Goal: Information Seeking & Learning: Learn about a topic

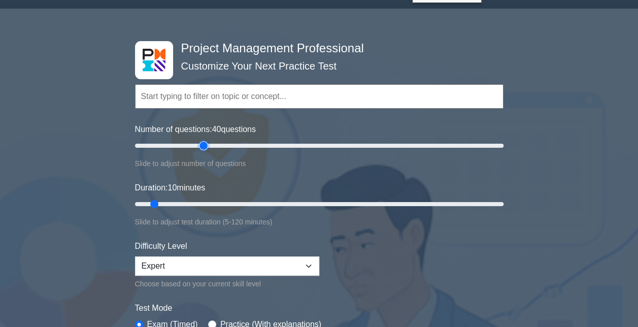
type input "40"
click at [199, 145] on input "Number of questions: 40 questions" at bounding box center [319, 146] width 369 height 12
click at [210, 201] on input "Duration: 30 minutes" at bounding box center [319, 204] width 369 height 12
click at [234, 200] on input "Duration: 35 minutes" at bounding box center [319, 204] width 369 height 12
click at [246, 200] on input "Duration: 40 minutes" at bounding box center [319, 204] width 369 height 12
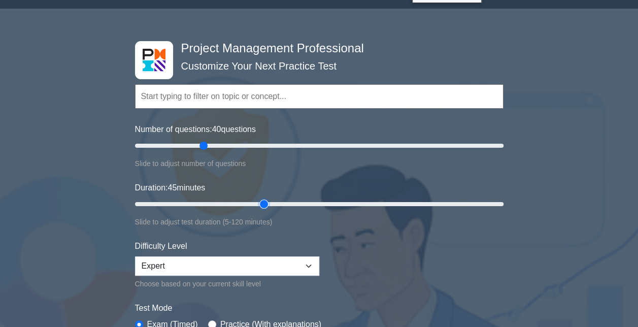
type input "45"
click at [260, 201] on input "Duration: 45 minutes" at bounding box center [319, 204] width 369 height 12
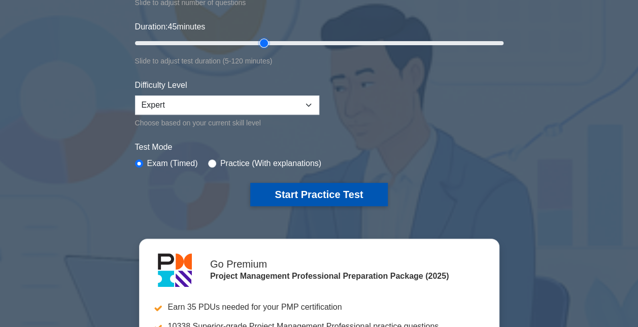
scroll to position [187, 0]
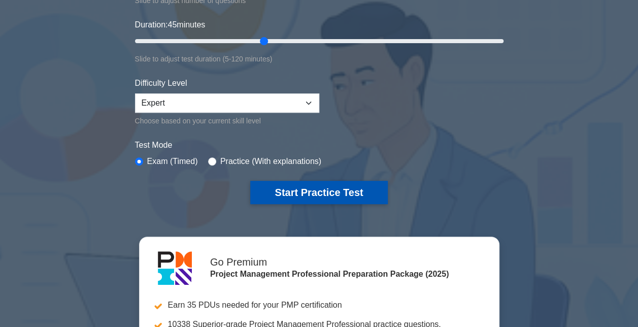
click at [290, 196] on button "Start Practice Test" at bounding box center [318, 192] width 137 height 23
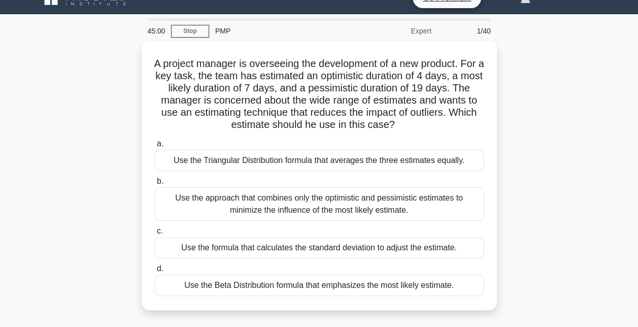
scroll to position [21, 0]
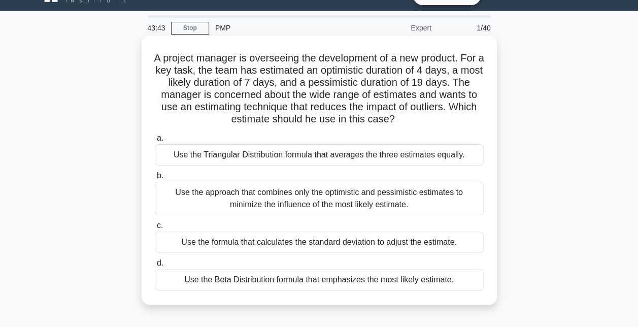
click at [320, 276] on div "Use the Beta Distribution formula that emphasizes the most likely estimate." at bounding box center [319, 279] width 329 height 21
click at [155, 267] on input "d. Use the Beta Distribution formula that emphasizes the most likely estimate." at bounding box center [155, 263] width 0 height 7
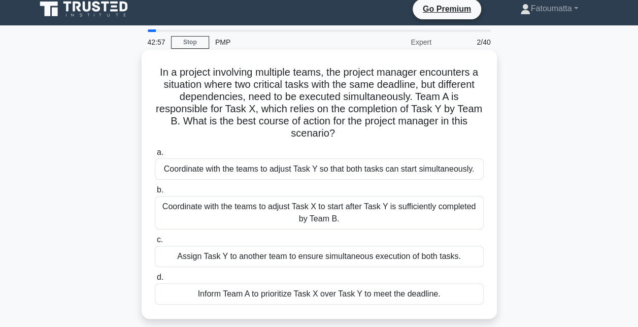
scroll to position [8, 0]
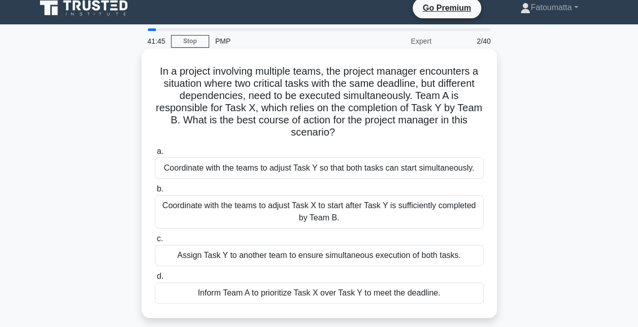
click at [296, 209] on div "Coordinate with the teams to adjust Task X to start after Task Y is sufficientl…" at bounding box center [319, 212] width 329 height 34
click at [155, 193] on input "b. Coordinate with the teams to adjust Task X to start after Task Y is sufficie…" at bounding box center [155, 189] width 0 height 7
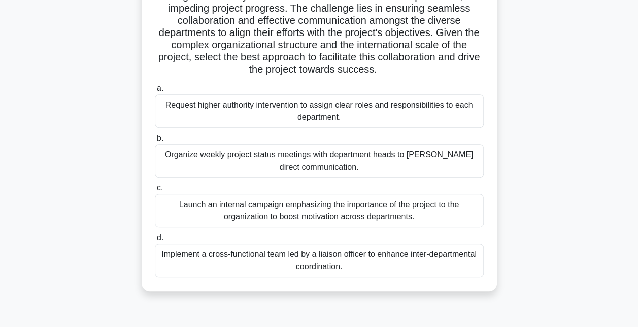
scroll to position [158, 0]
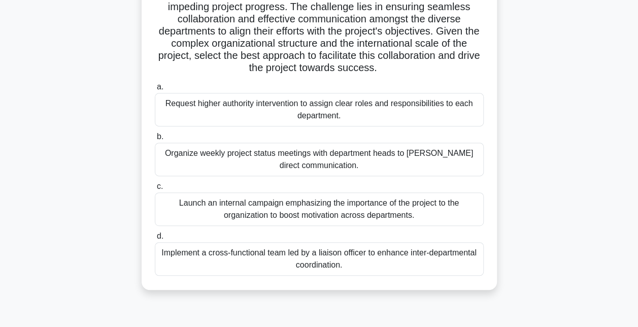
click at [239, 271] on div "Implement a cross-functional team led by a liaison officer to enhance inter-dep…" at bounding box center [319, 259] width 329 height 34
click at [155, 240] on input "d. Implement a cross-functional team led by a liaison officer to enhance inter-…" at bounding box center [155, 236] width 0 height 7
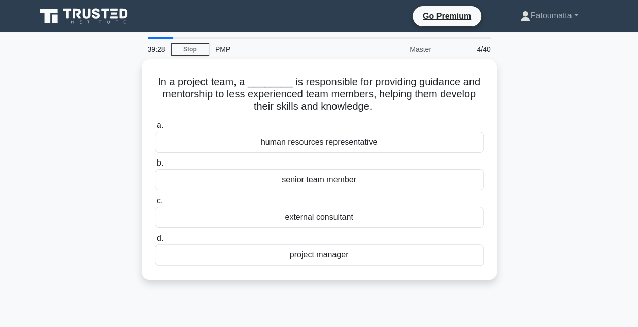
scroll to position [0, 0]
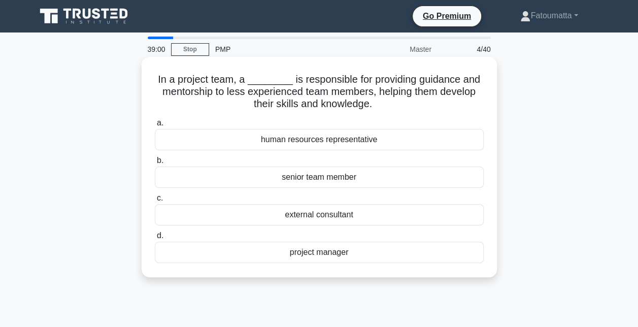
click at [328, 179] on div "senior team member" at bounding box center [319, 177] width 329 height 21
click at [155, 164] on input "b. senior team member" at bounding box center [155, 160] width 0 height 7
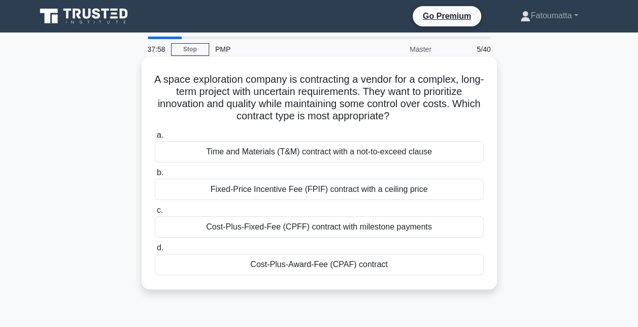
click at [270, 231] on div "Cost-Plus-Fixed-Fee (CPFF) contract with milestone payments" at bounding box center [319, 226] width 329 height 21
click at [155, 214] on input "c. Cost-Plus-Fixed-Fee (CPFF) contract with milestone payments" at bounding box center [155, 210] width 0 height 7
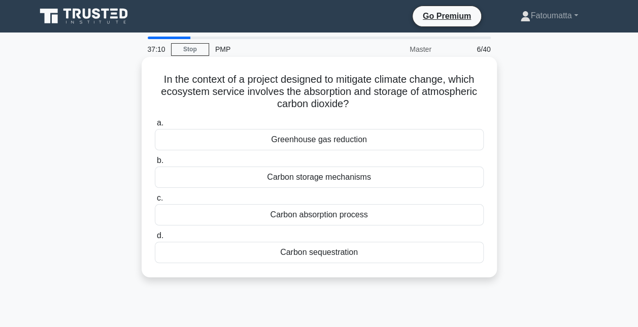
click at [341, 142] on div "Greenhouse gas reduction" at bounding box center [319, 139] width 329 height 21
click at [155, 126] on input "a. Greenhouse gas reduction" at bounding box center [155, 123] width 0 height 7
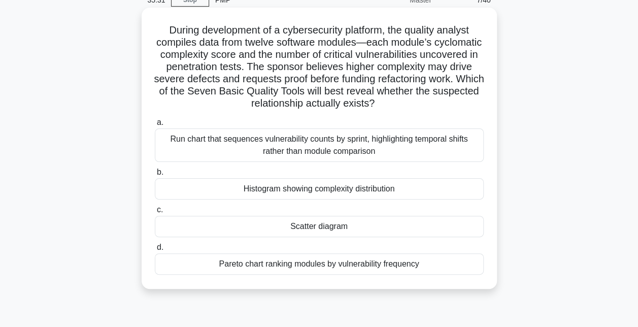
scroll to position [51, 0]
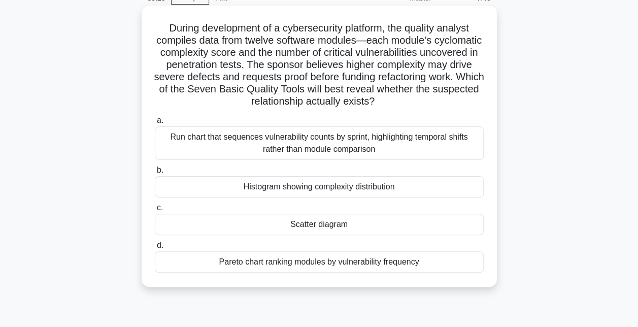
click at [311, 228] on div "Scatter diagram" at bounding box center [319, 224] width 329 height 21
click at [155, 211] on input "c. Scatter diagram" at bounding box center [155, 208] width 0 height 7
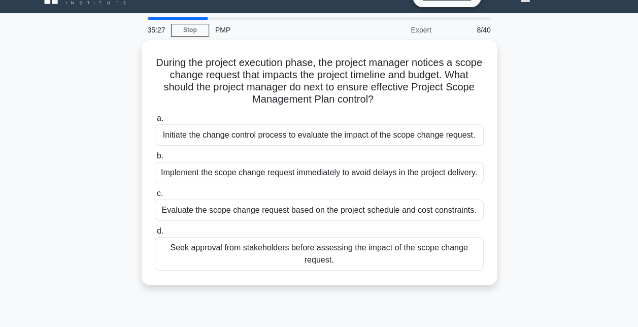
scroll to position [0, 0]
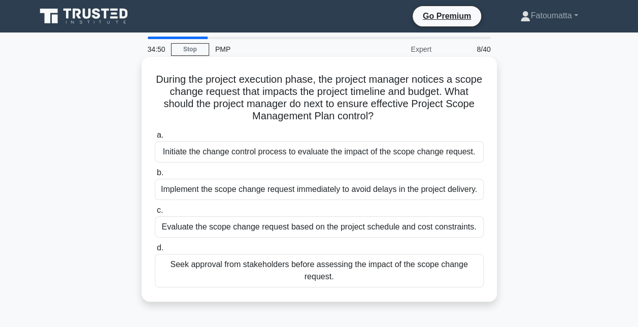
click at [300, 228] on div "Evaluate the scope change request based on the project schedule and cost constr…" at bounding box center [319, 226] width 329 height 21
click at [155, 214] on input "c. Evaluate the scope change request based on the project schedule and cost con…" at bounding box center [155, 210] width 0 height 7
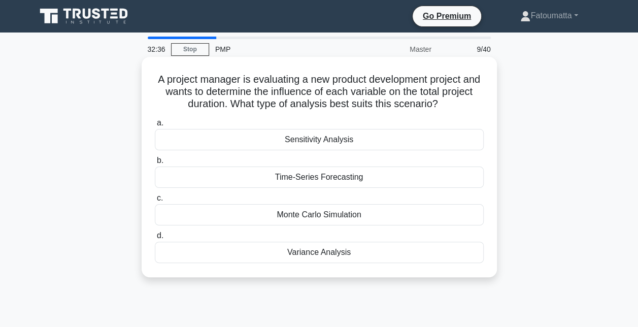
click at [333, 184] on div "Time-Series Forecasting" at bounding box center [319, 177] width 329 height 21
click at [155, 164] on input "b. Time-Series Forecasting" at bounding box center [155, 160] width 0 height 7
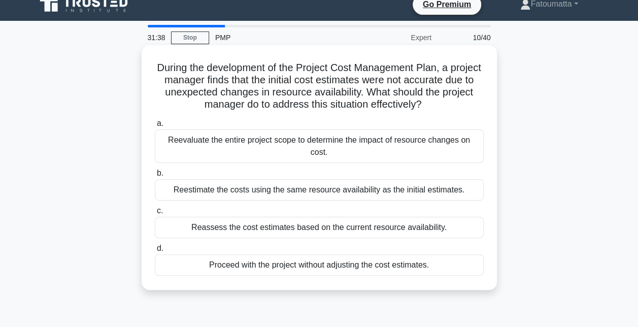
scroll to position [13, 0]
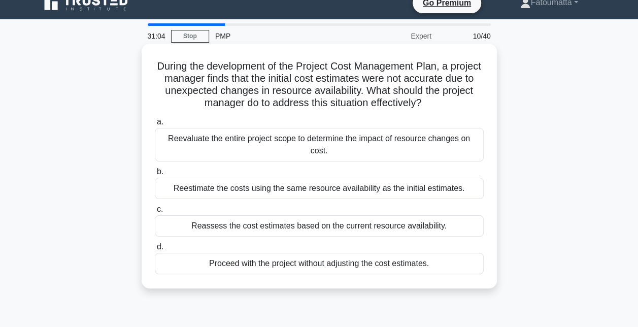
click at [340, 142] on div "Reevaluate the entire project scope to determine the impact of resource changes…" at bounding box center [319, 145] width 329 height 34
click at [155, 125] on input "a. Reevaluate the entire project scope to determine the impact of resource chan…" at bounding box center [155, 122] width 0 height 7
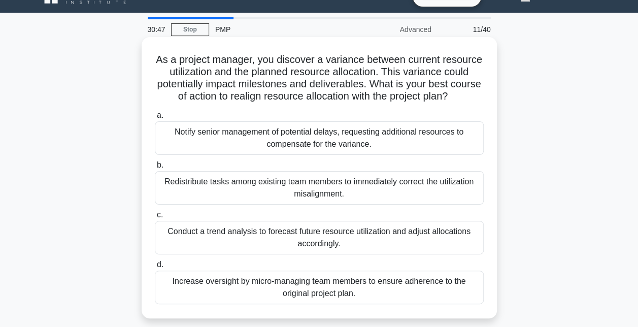
scroll to position [20, 0]
click at [271, 234] on div "Conduct a trend analysis to forecast future resource utilization and adjust all…" at bounding box center [319, 237] width 329 height 34
click at [155, 218] on input "c. Conduct a trend analysis to forecast future resource utilization and adjust …" at bounding box center [155, 214] width 0 height 7
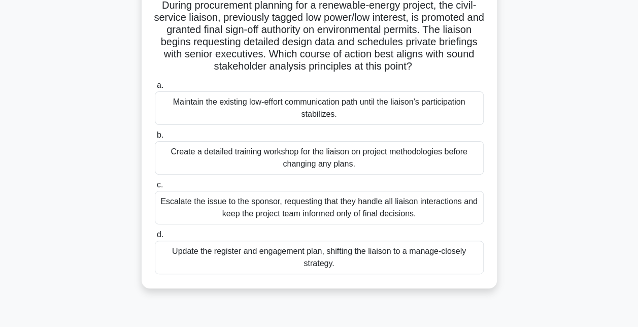
scroll to position [77, 0]
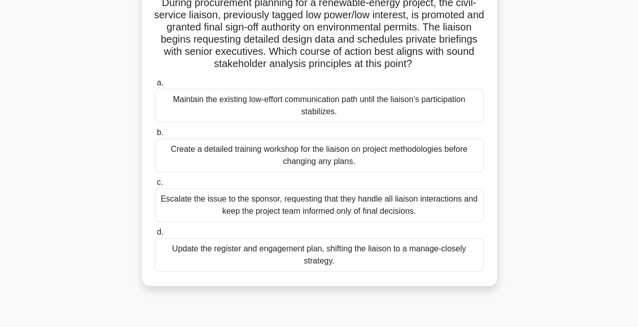
click at [343, 245] on div "Update the register and engagement plan, shifting the liaison to a manage-close…" at bounding box center [319, 255] width 329 height 34
click at [155, 236] on input "d. Update the register and engagement plan, shifting the liaison to a manage-cl…" at bounding box center [155, 232] width 0 height 7
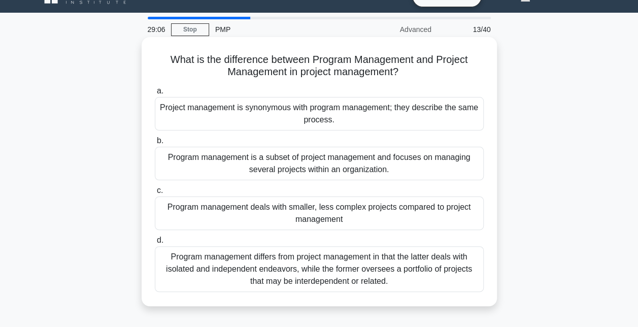
scroll to position [20, 0]
click at [297, 172] on div "Program management is a subset of project management and focuses on managing se…" at bounding box center [319, 163] width 329 height 34
click at [155, 144] on input "b. Program management is a subset of project management and focuses on managing…" at bounding box center [155, 140] width 0 height 7
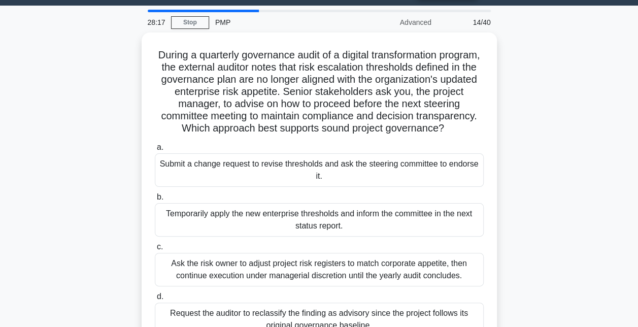
scroll to position [27, 0]
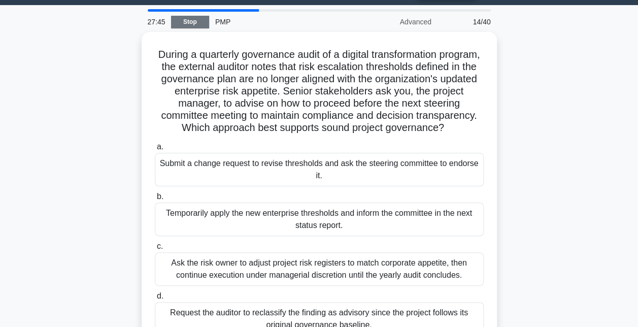
click at [188, 26] on link "Stop" at bounding box center [190, 22] width 38 height 13
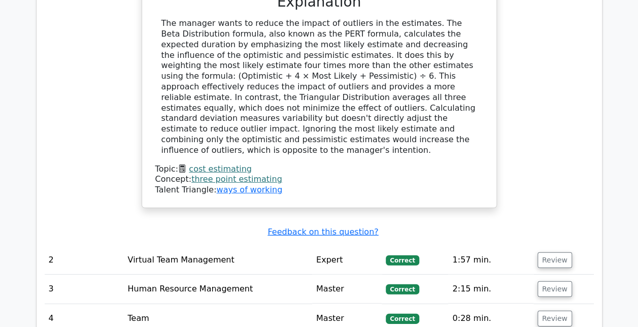
scroll to position [1358, 0]
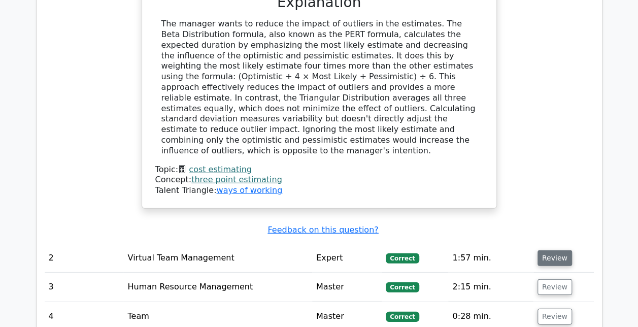
click at [557, 250] on button "Review" at bounding box center [555, 258] width 35 height 16
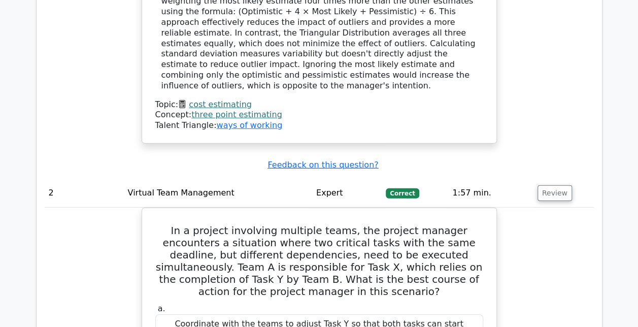
scroll to position [1423, 0]
click at [546, 185] on button "Review" at bounding box center [555, 193] width 35 height 16
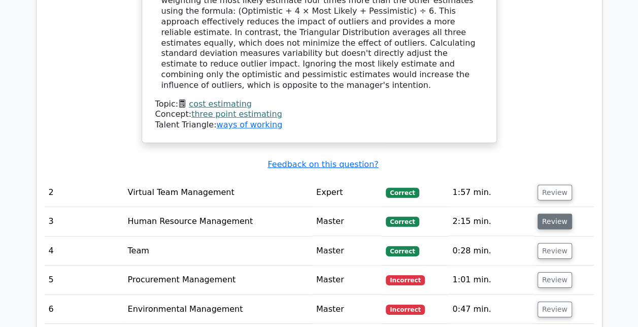
click at [549, 214] on button "Review" at bounding box center [555, 222] width 35 height 16
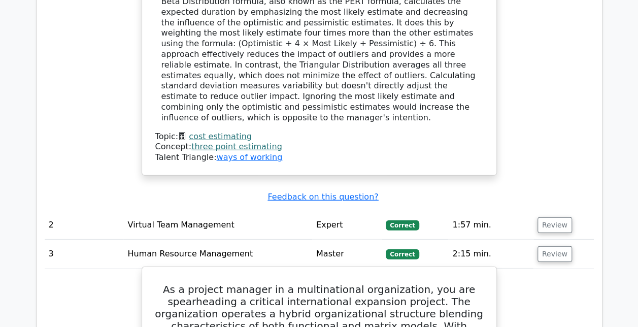
scroll to position [1391, 0]
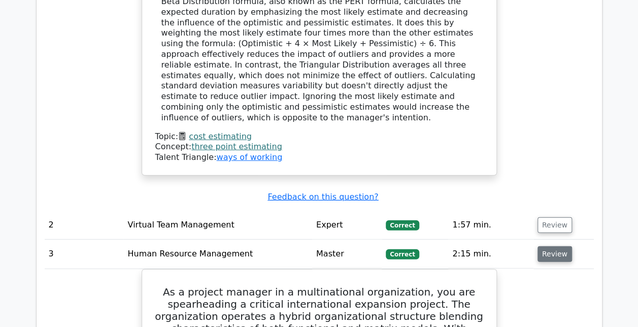
click at [548, 246] on button "Review" at bounding box center [555, 254] width 35 height 16
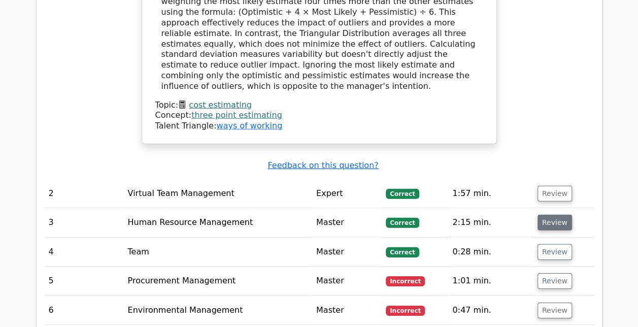
scroll to position [1423, 0]
click at [548, 244] on button "Review" at bounding box center [555, 252] width 35 height 16
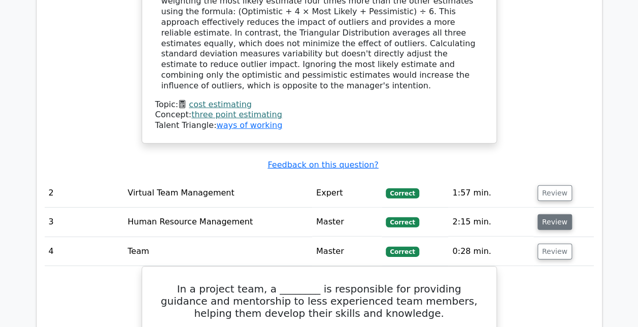
click at [548, 244] on button "Review" at bounding box center [555, 252] width 35 height 16
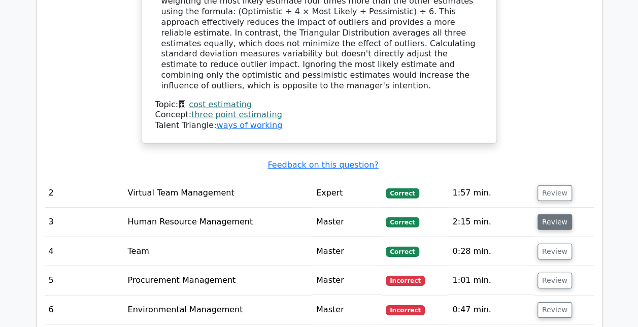
click at [548, 244] on button "Review" at bounding box center [555, 252] width 35 height 16
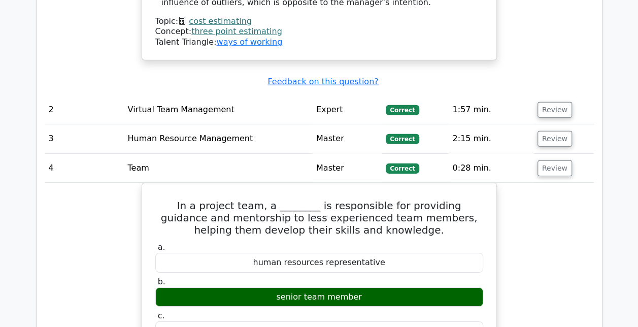
scroll to position [1507, 0]
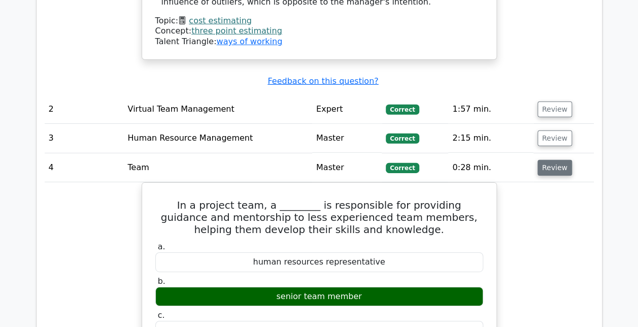
click at [552, 160] on button "Review" at bounding box center [555, 168] width 35 height 16
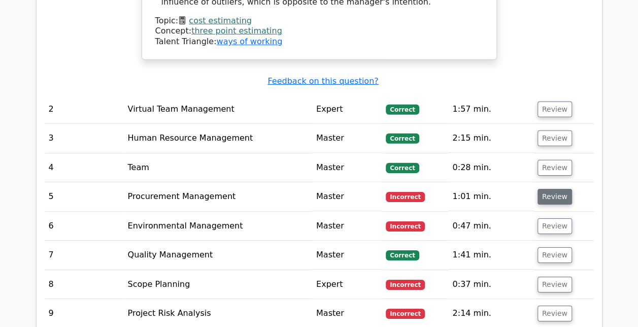
click at [548, 189] on button "Review" at bounding box center [555, 197] width 35 height 16
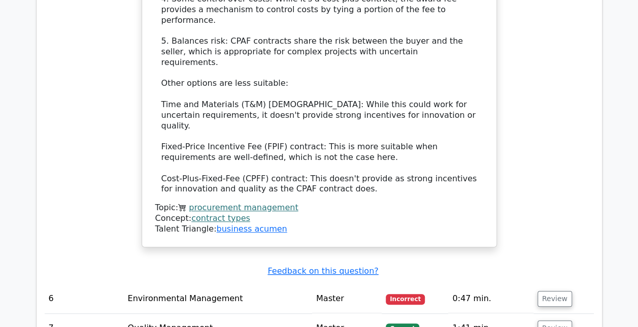
scroll to position [2104, 0]
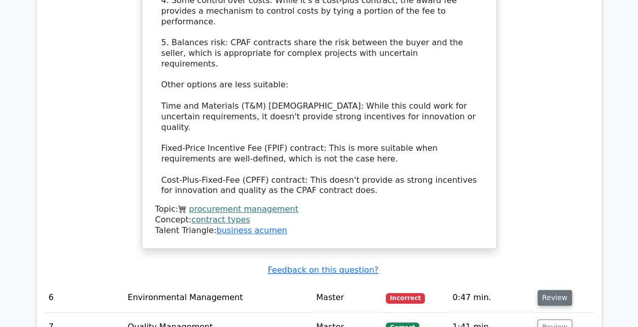
click at [553, 290] on button "Review" at bounding box center [555, 298] width 35 height 16
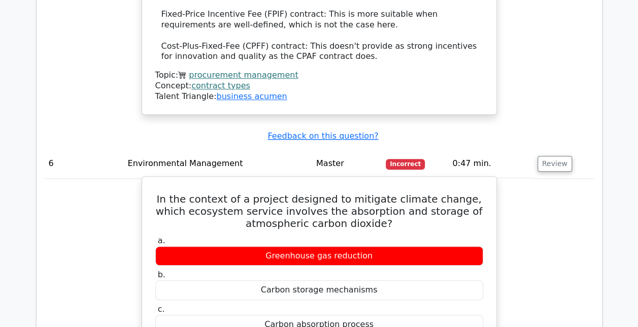
scroll to position [2239, 0]
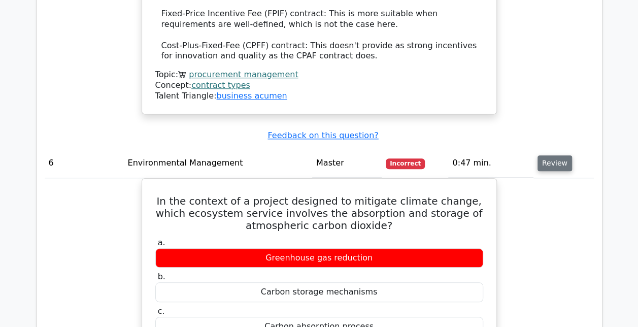
click at [555, 155] on button "Review" at bounding box center [555, 163] width 35 height 16
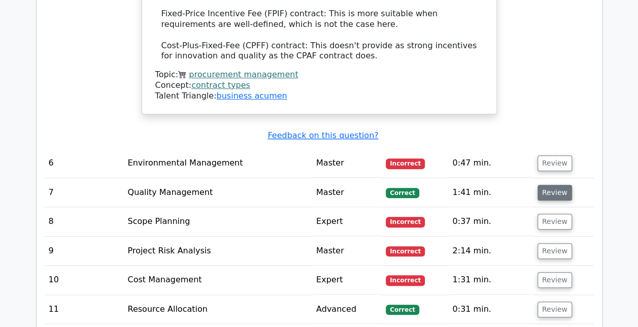
click at [555, 185] on button "Review" at bounding box center [555, 193] width 35 height 16
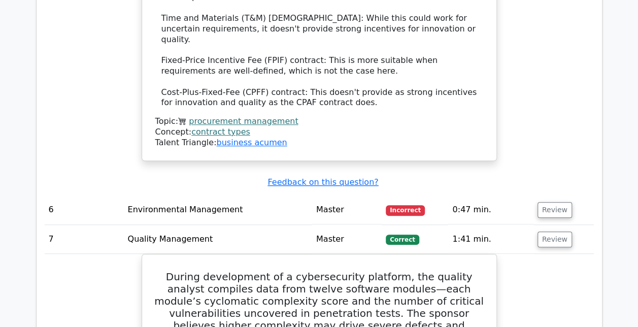
scroll to position [2191, 0]
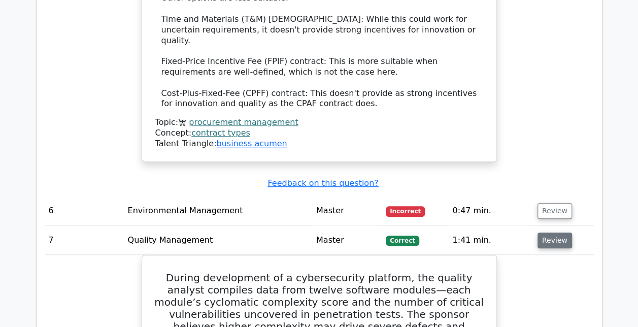
click at [542, 233] on button "Review" at bounding box center [555, 241] width 35 height 16
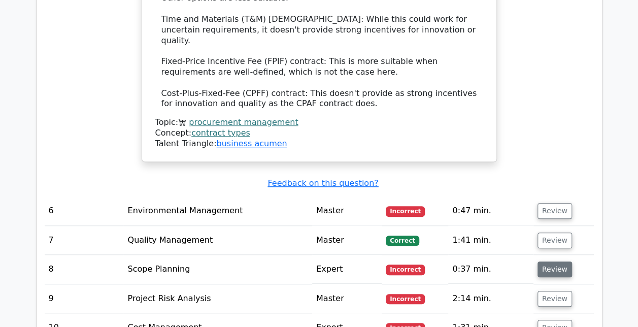
click at [545, 262] on button "Review" at bounding box center [555, 270] width 35 height 16
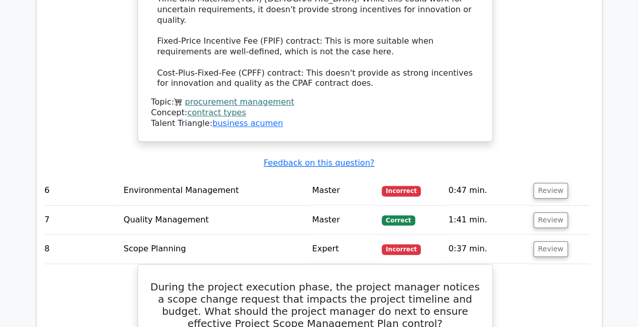
scroll to position [2211, 0]
click at [542, 242] on button "Review" at bounding box center [551, 250] width 35 height 16
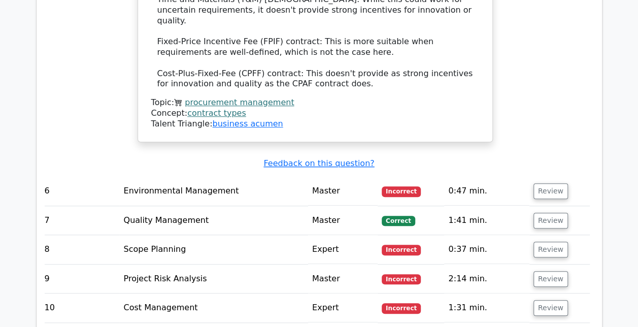
click at [542, 265] on td "Review" at bounding box center [560, 279] width 60 height 29
click at [542, 271] on button "Review" at bounding box center [551, 279] width 35 height 16
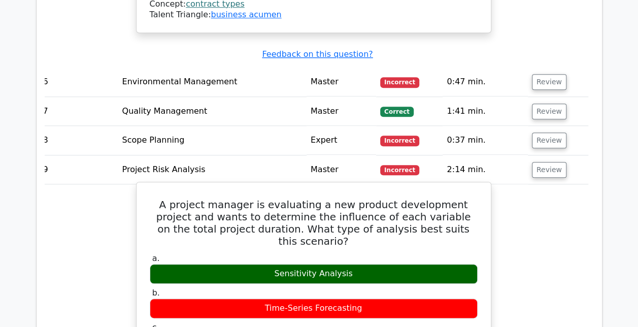
scroll to position [2271, 0]
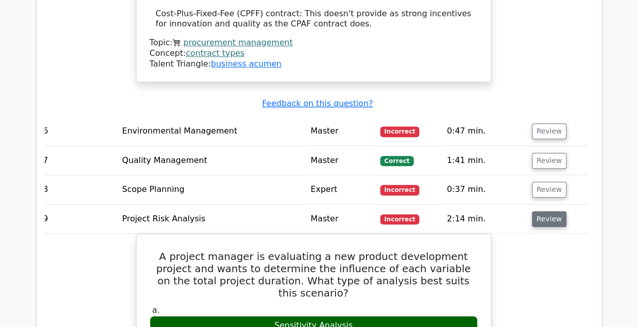
click at [541, 211] on button "Review" at bounding box center [549, 219] width 35 height 16
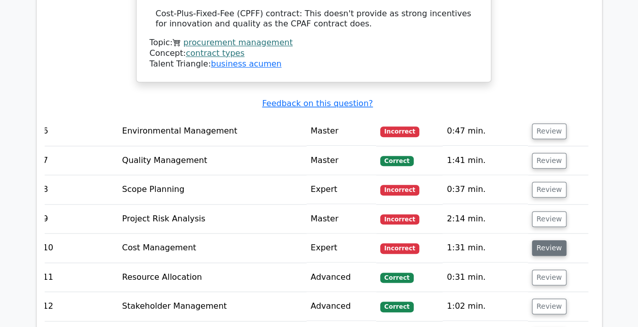
click at [548, 240] on button "Review" at bounding box center [549, 248] width 35 height 16
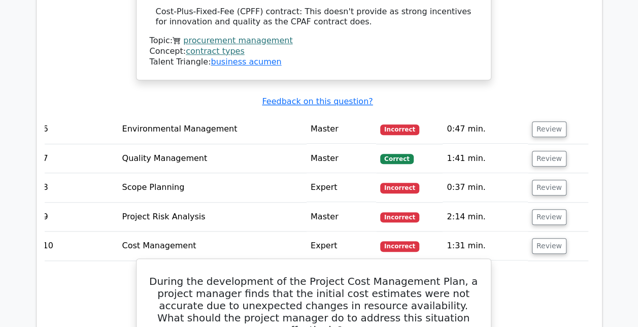
scroll to position [2273, 0]
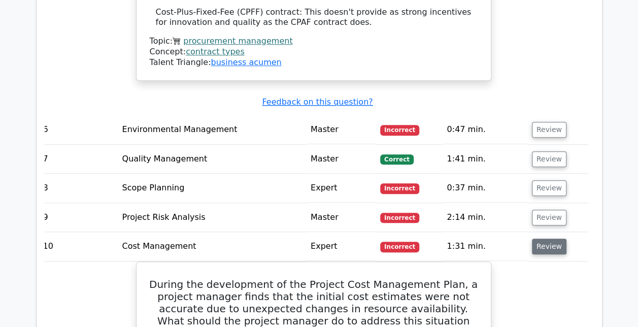
click at [546, 239] on button "Review" at bounding box center [549, 247] width 35 height 16
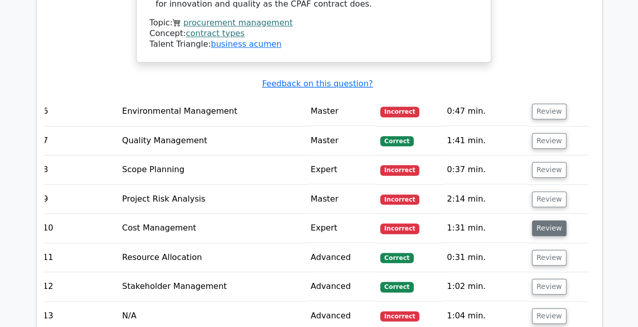
scroll to position [2291, 0]
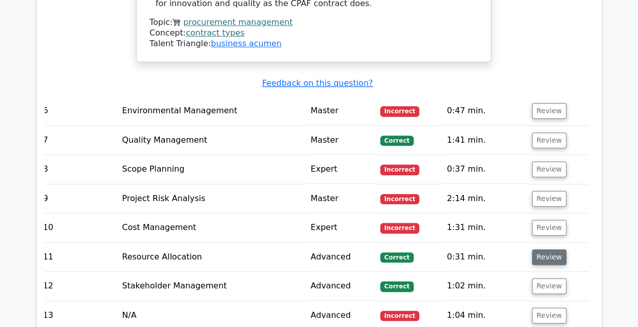
click at [547, 249] on button "Review" at bounding box center [549, 257] width 35 height 16
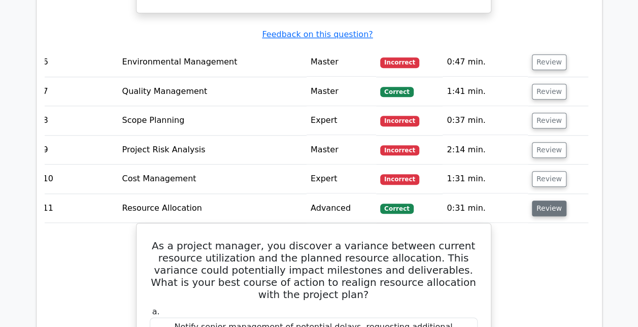
scroll to position [2341, 0]
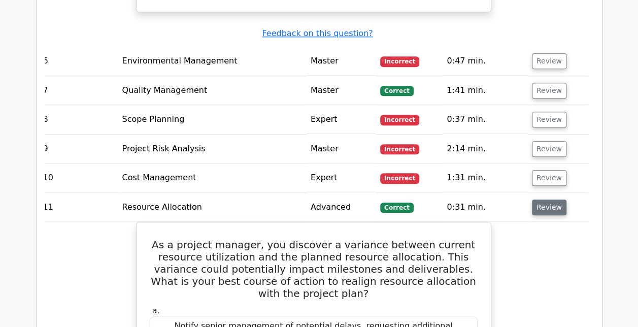
click at [548, 200] on button "Review" at bounding box center [549, 208] width 35 height 16
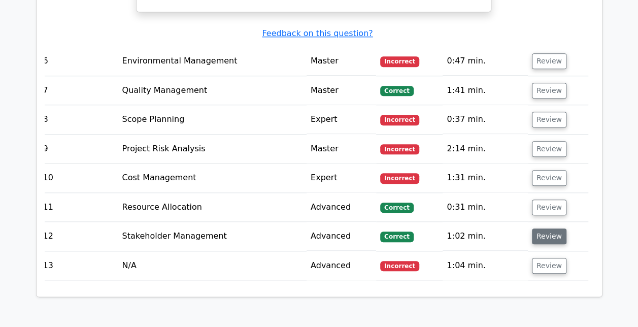
click at [548, 229] on button "Review" at bounding box center [549, 237] width 35 height 16
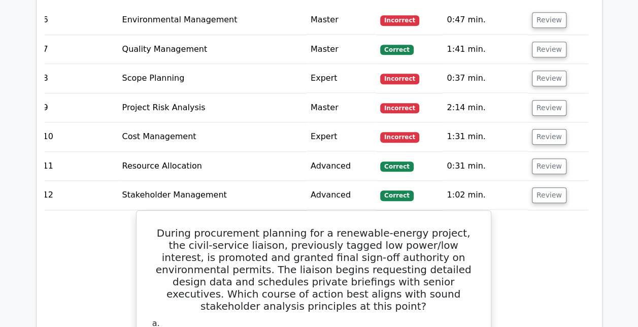
scroll to position [2353, 0]
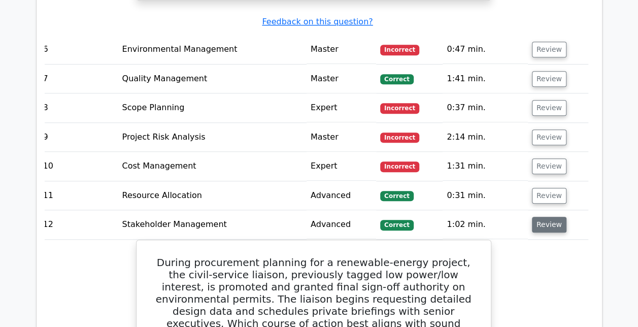
click at [540, 217] on button "Review" at bounding box center [549, 225] width 35 height 16
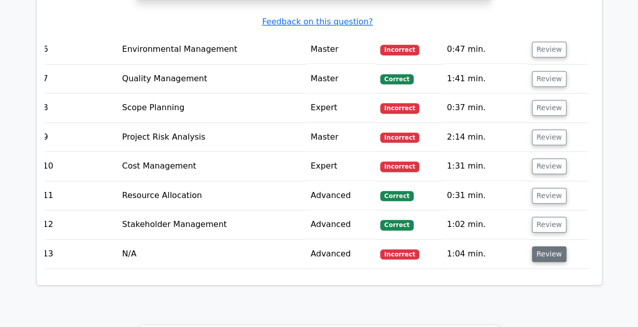
click at [540, 246] on button "Review" at bounding box center [549, 254] width 35 height 16
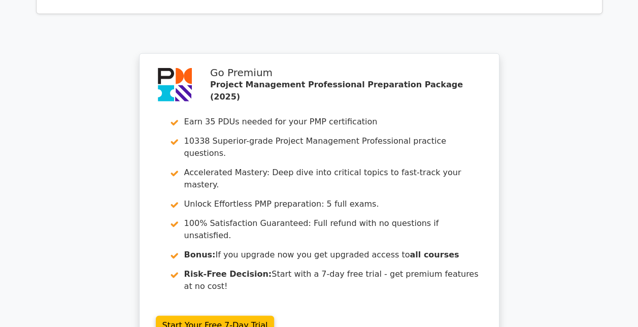
scroll to position [3135, 0]
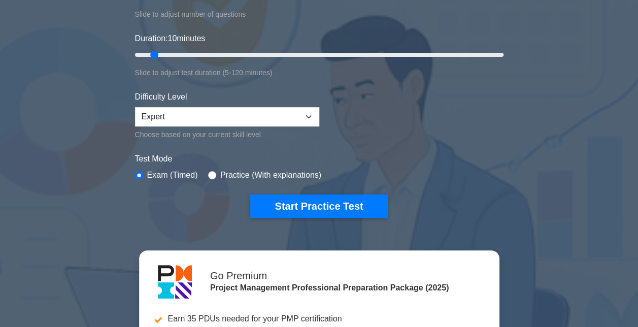
scroll to position [174, 0]
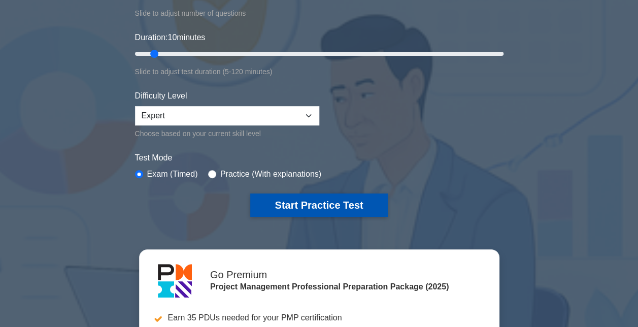
click at [303, 201] on button "Start Practice Test" at bounding box center [318, 205] width 137 height 23
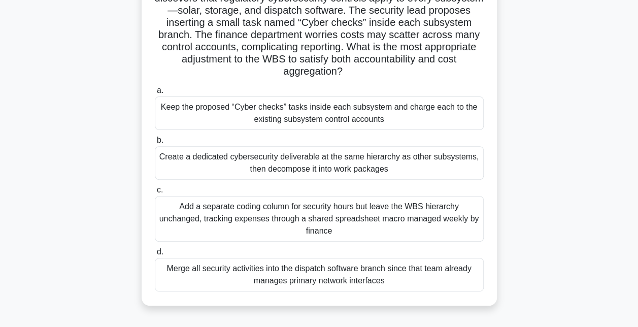
scroll to position [95, 0]
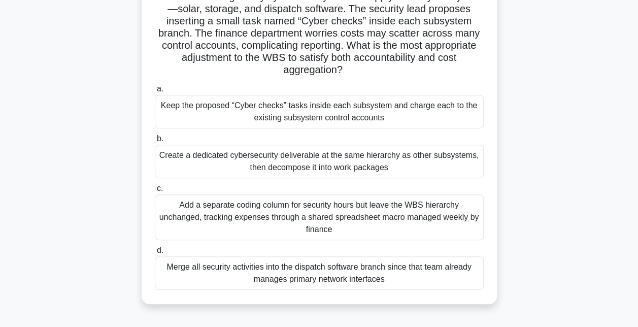
click at [332, 159] on div "Create a dedicated cybersecurity deliverable at the same hierarchy as other sub…" at bounding box center [319, 162] width 329 height 34
click at [155, 142] on input "b. Create a dedicated cybersecurity deliverable at the same hierarchy as other …" at bounding box center [155, 139] width 0 height 7
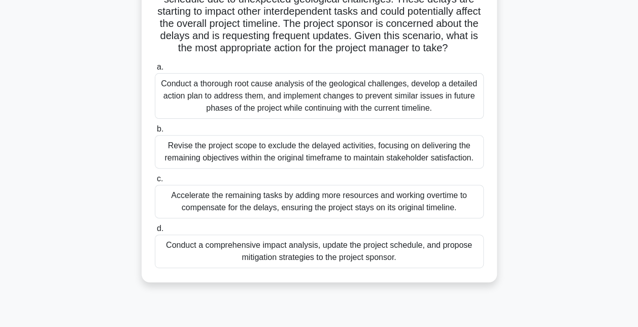
scroll to position [104, 0]
click at [299, 266] on div "Conduct a comprehensive impact analysis, update the project schedule, and propo…" at bounding box center [319, 253] width 329 height 34
click at [155, 233] on input "d. Conduct a comprehensive impact analysis, update the project schedule, and pr…" at bounding box center [155, 230] width 0 height 7
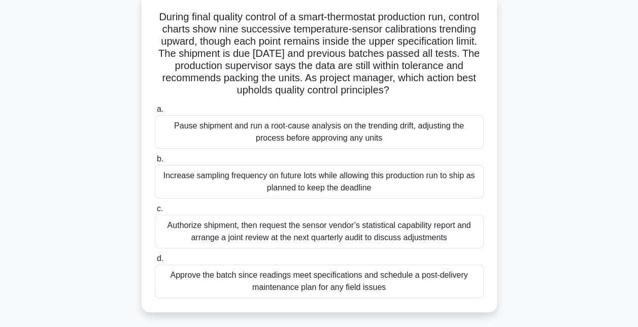
scroll to position [63, 0]
click at [314, 137] on div "Pause shipment and run a root-cause analysis on the trending drift, adjusting t…" at bounding box center [319, 132] width 329 height 34
click at [155, 112] on input "a. Pause shipment and run a root-cause analysis on the trending drift, adjustin…" at bounding box center [155, 109] width 0 height 7
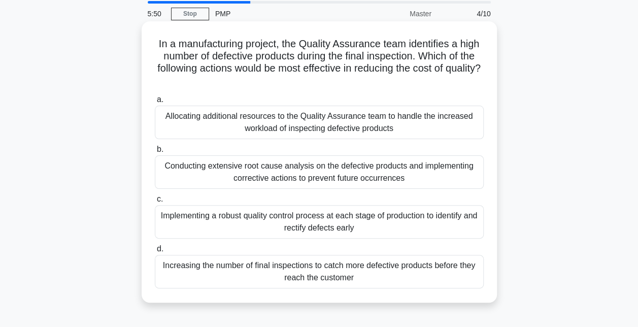
scroll to position [37, 0]
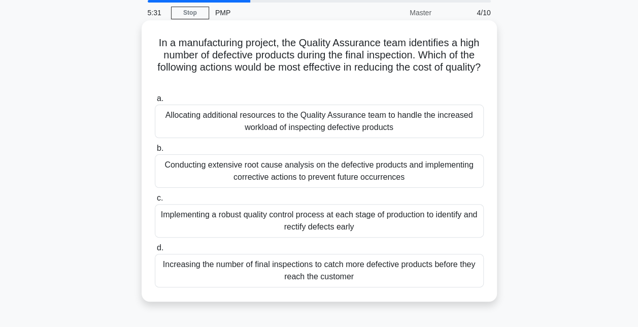
click at [317, 224] on div "Implementing a robust quality control process at each stage of production to id…" at bounding box center [319, 221] width 329 height 34
click at [155, 202] on input "c. Implementing a robust quality control process at each stage of production to…" at bounding box center [155, 198] width 0 height 7
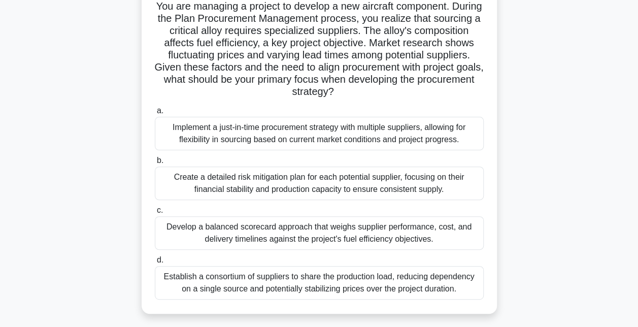
scroll to position [74, 0]
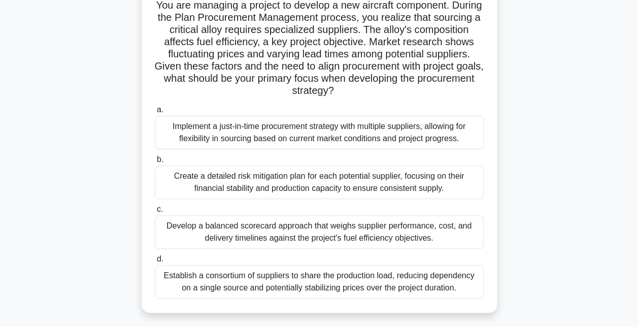
click at [299, 235] on div "Develop a balanced scorecard approach that weighs supplier performance, cost, a…" at bounding box center [319, 232] width 329 height 34
click at [155, 213] on input "c. Develop a balanced scorecard approach that weighs supplier performance, cost…" at bounding box center [155, 209] width 0 height 7
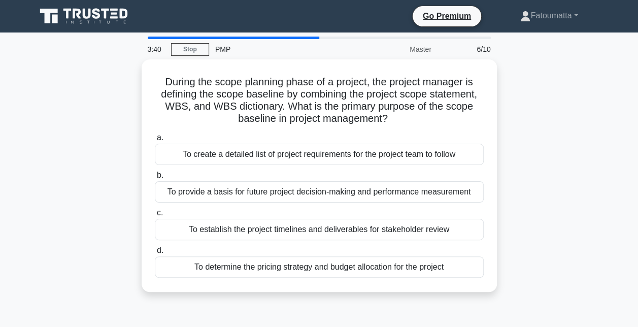
scroll to position [0, 0]
click at [299, 235] on div "a. To create a detailed list of project requirements for the project team to fo…" at bounding box center [319, 205] width 341 height 150
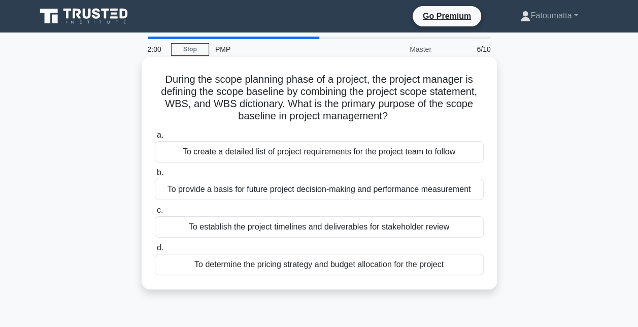
click at [287, 194] on div "To provide a basis for future project decision-making and performance measureme…" at bounding box center [319, 189] width 329 height 21
click at [155, 176] on input "b. To provide a basis for future project decision-making and performance measur…" at bounding box center [155, 173] width 0 height 7
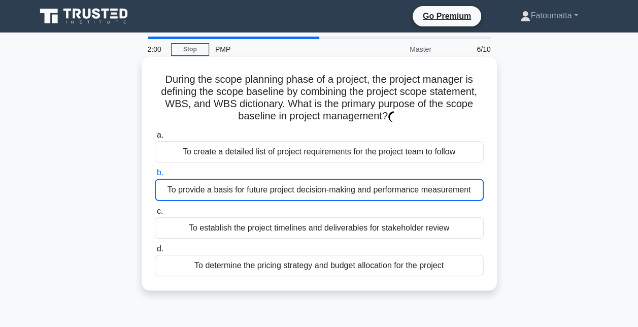
click at [287, 194] on div "To provide a basis for future project decision-making and performance measureme…" at bounding box center [319, 190] width 329 height 22
click at [155, 176] on input "b. To provide a basis for future project decision-making and performance measur…" at bounding box center [155, 173] width 0 height 7
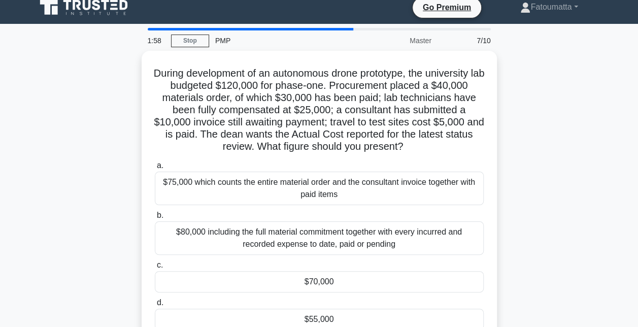
scroll to position [9, 0]
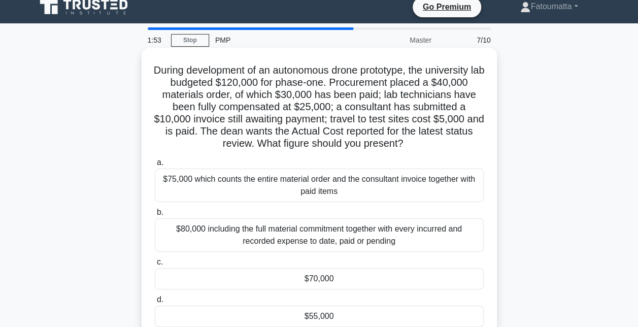
click at [330, 73] on h5 "During development of an autonomous drone prototype, the university lab budgete…" at bounding box center [319, 107] width 331 height 86
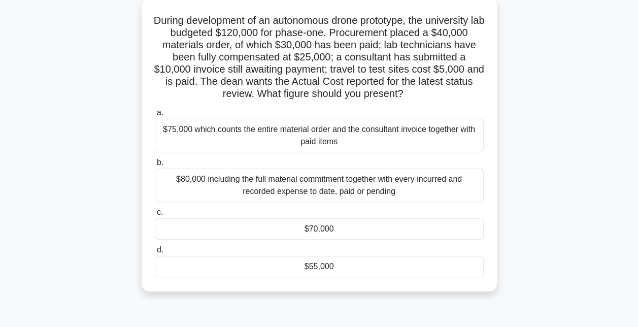
scroll to position [60, 0]
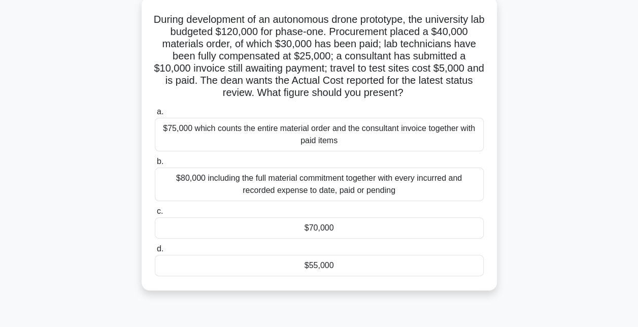
click at [312, 137] on div "$75,000 which counts the entire material order and the consultant invoice toget…" at bounding box center [319, 135] width 329 height 34
click at [155, 115] on input "a. $75,000 which counts the entire material order and the consultant invoice to…" at bounding box center [155, 112] width 0 height 7
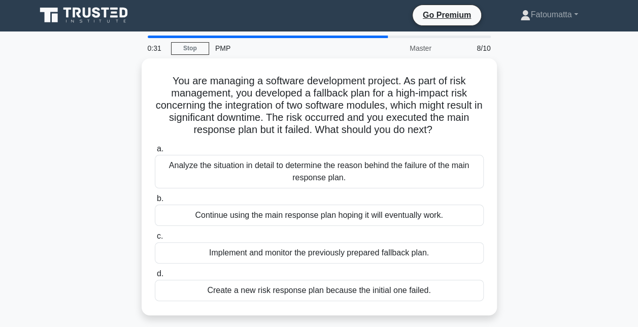
scroll to position [0, 0]
